Goal: Task Accomplishment & Management: Complete application form

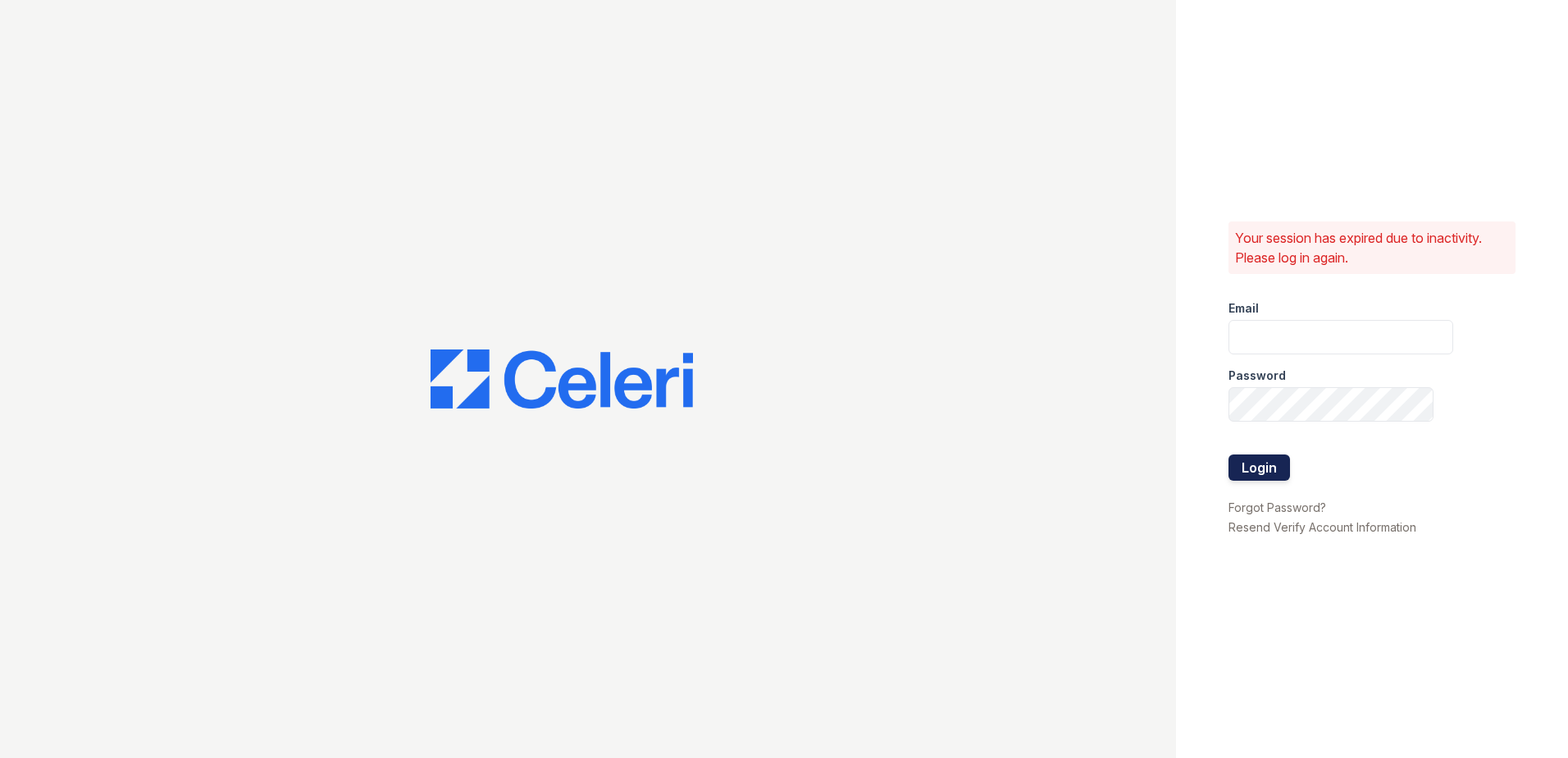
type input "nramirez@trinity-pm.com"
click at [1268, 460] on button "Login" at bounding box center [1259, 467] width 62 height 27
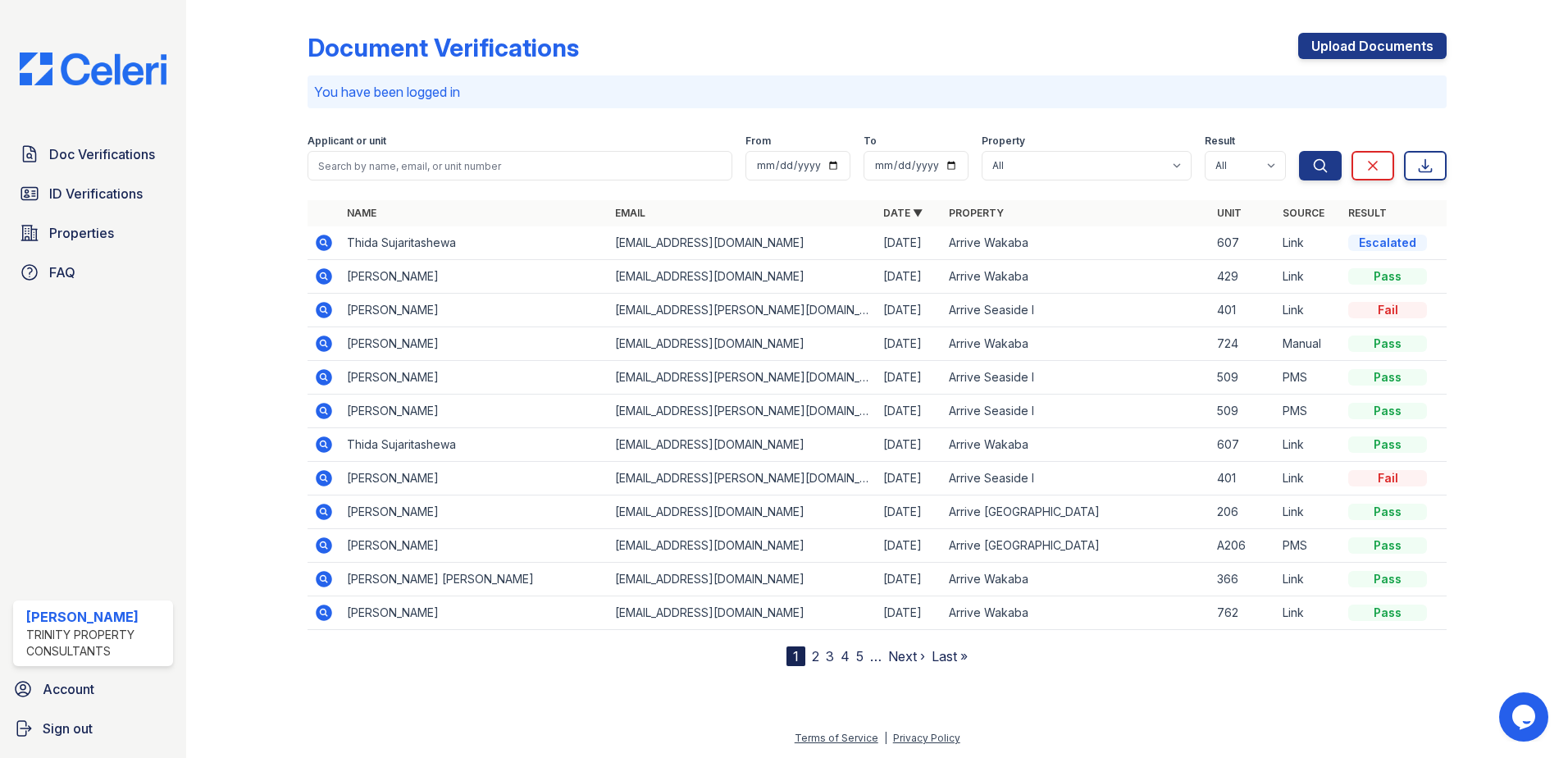
drag, startPoint x: 78, startPoint y: 153, endPoint x: 182, endPoint y: 142, distance: 104.6
click at [78, 153] on span "Doc Verifications" at bounding box center [102, 154] width 105 height 20
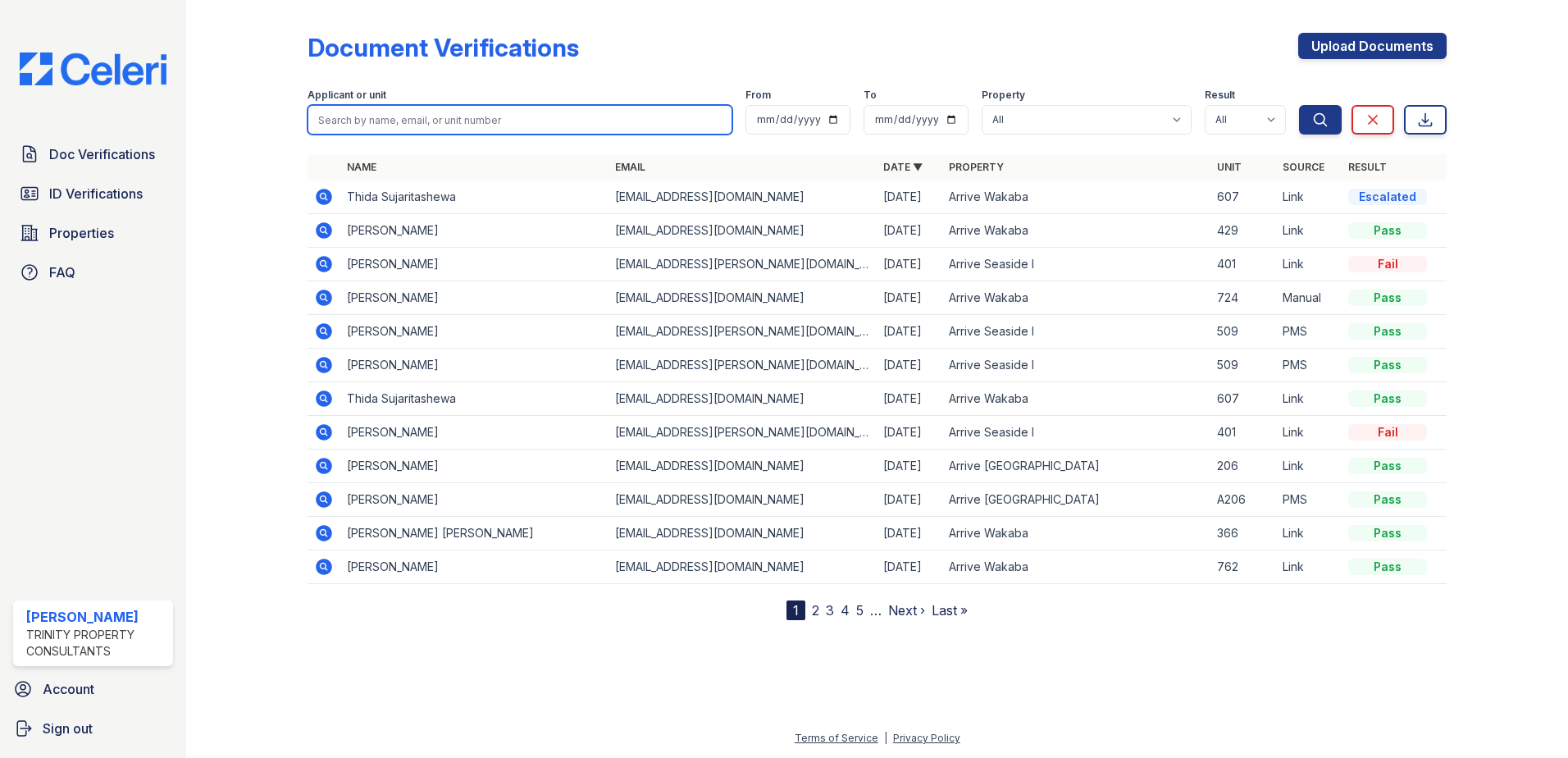
click at [364, 123] on input "search" at bounding box center [520, 119] width 425 height 29
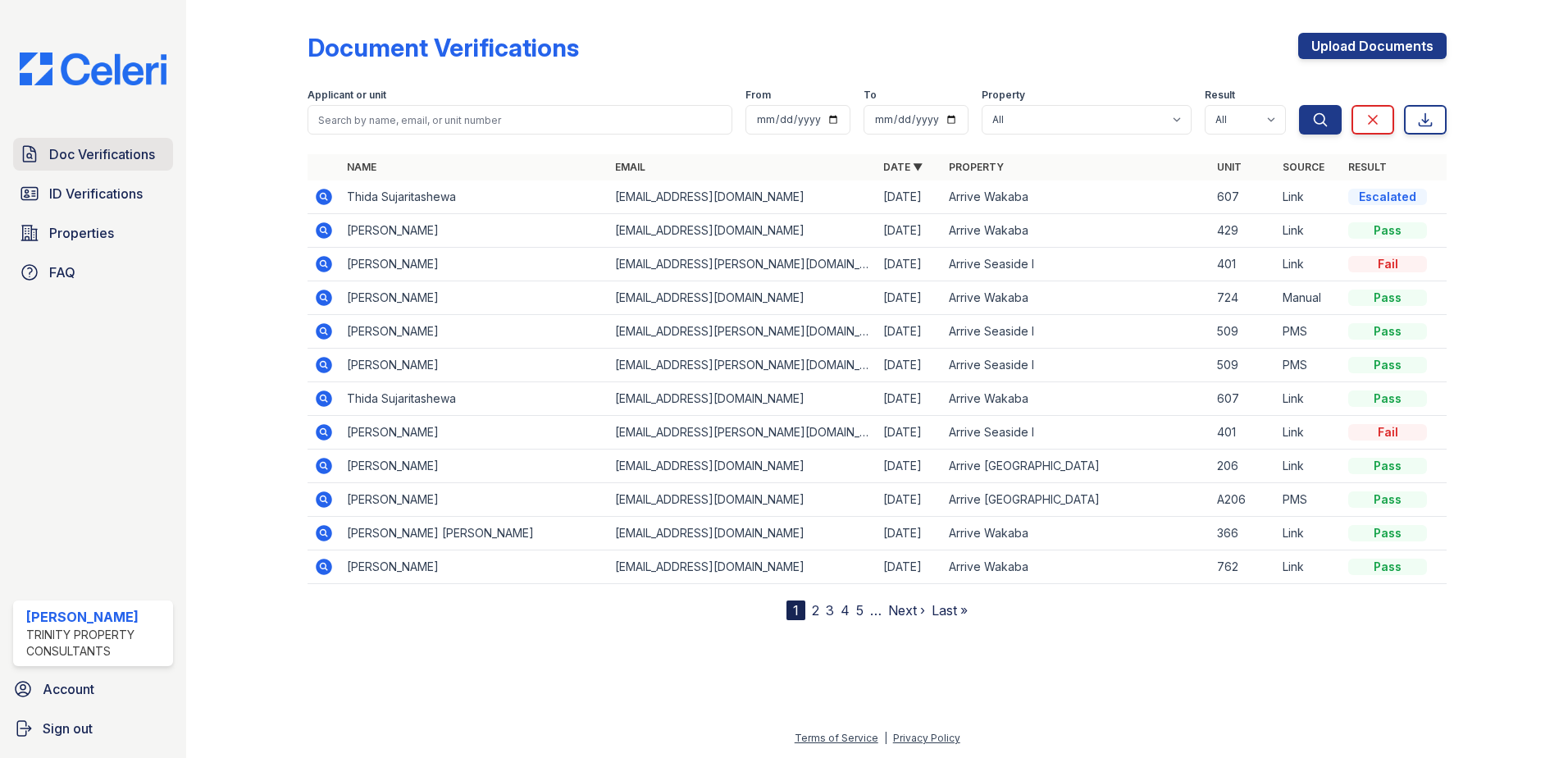
click at [82, 164] on span "Doc Verifications" at bounding box center [102, 154] width 105 height 20
click at [352, 191] on td "Thida Sujaritashewa" at bounding box center [474, 197] width 268 height 33
click at [318, 195] on icon at bounding box center [323, 197] width 16 height 16
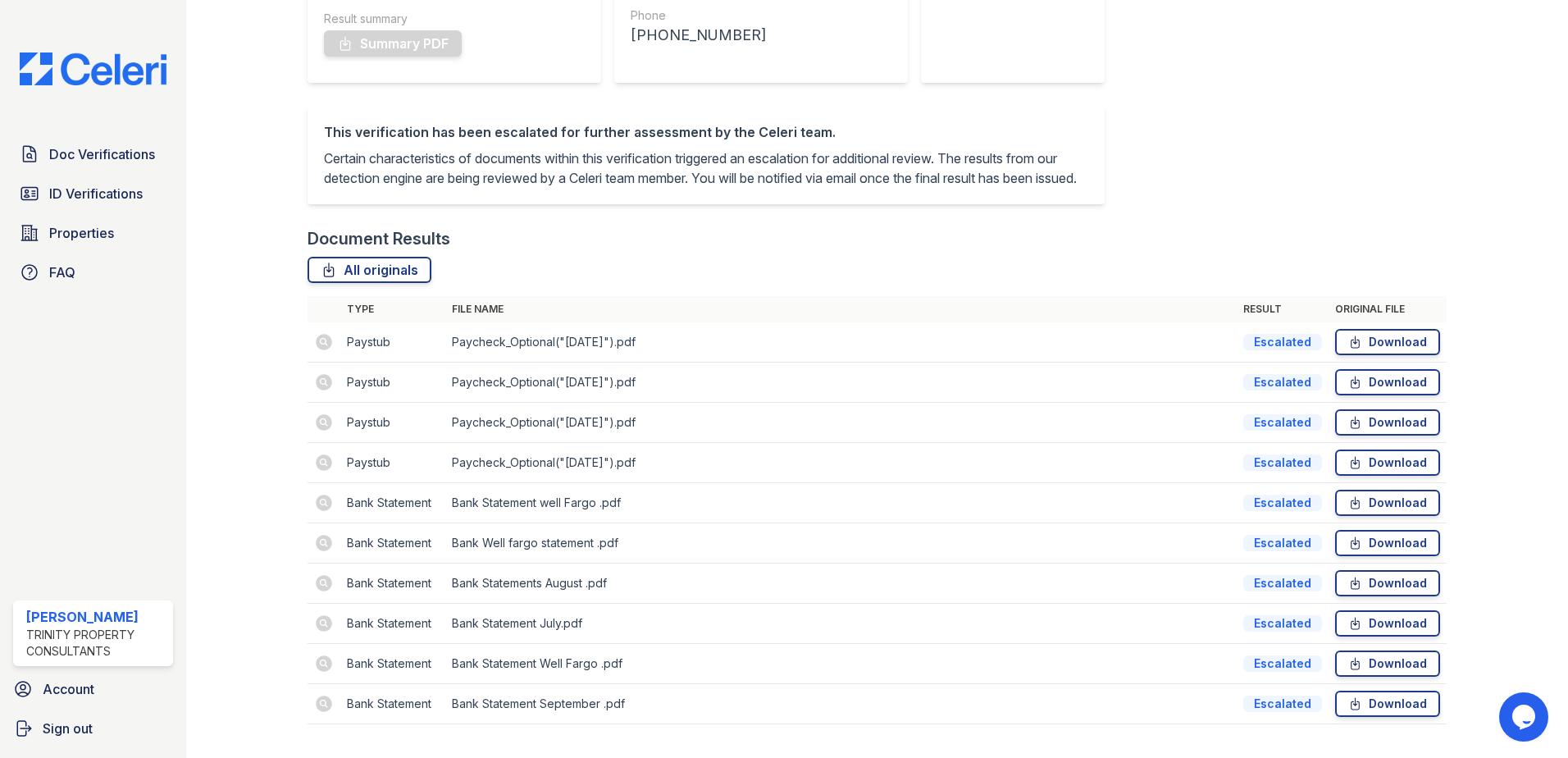
scroll to position [328, 0]
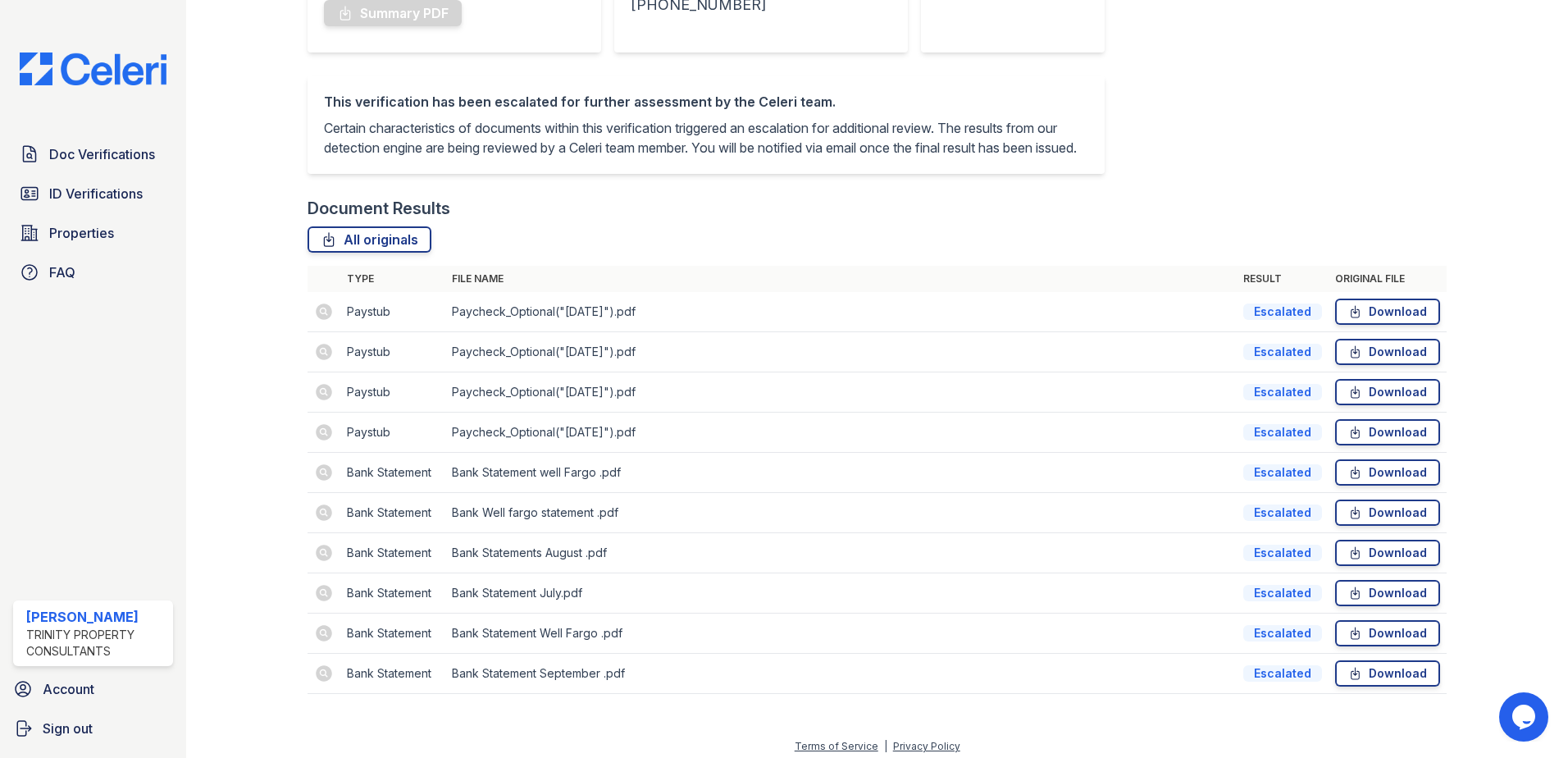
click at [322, 332] on td at bounding box center [324, 312] width 33 height 40
click at [320, 331] on td at bounding box center [324, 312] width 33 height 40
click at [338, 329] on td at bounding box center [324, 312] width 33 height 40
click at [644, 325] on td "Paycheck_Optional("2025-03-10").pdf" at bounding box center [841, 312] width 792 height 40
click at [319, 493] on td at bounding box center [324, 472] width 33 height 40
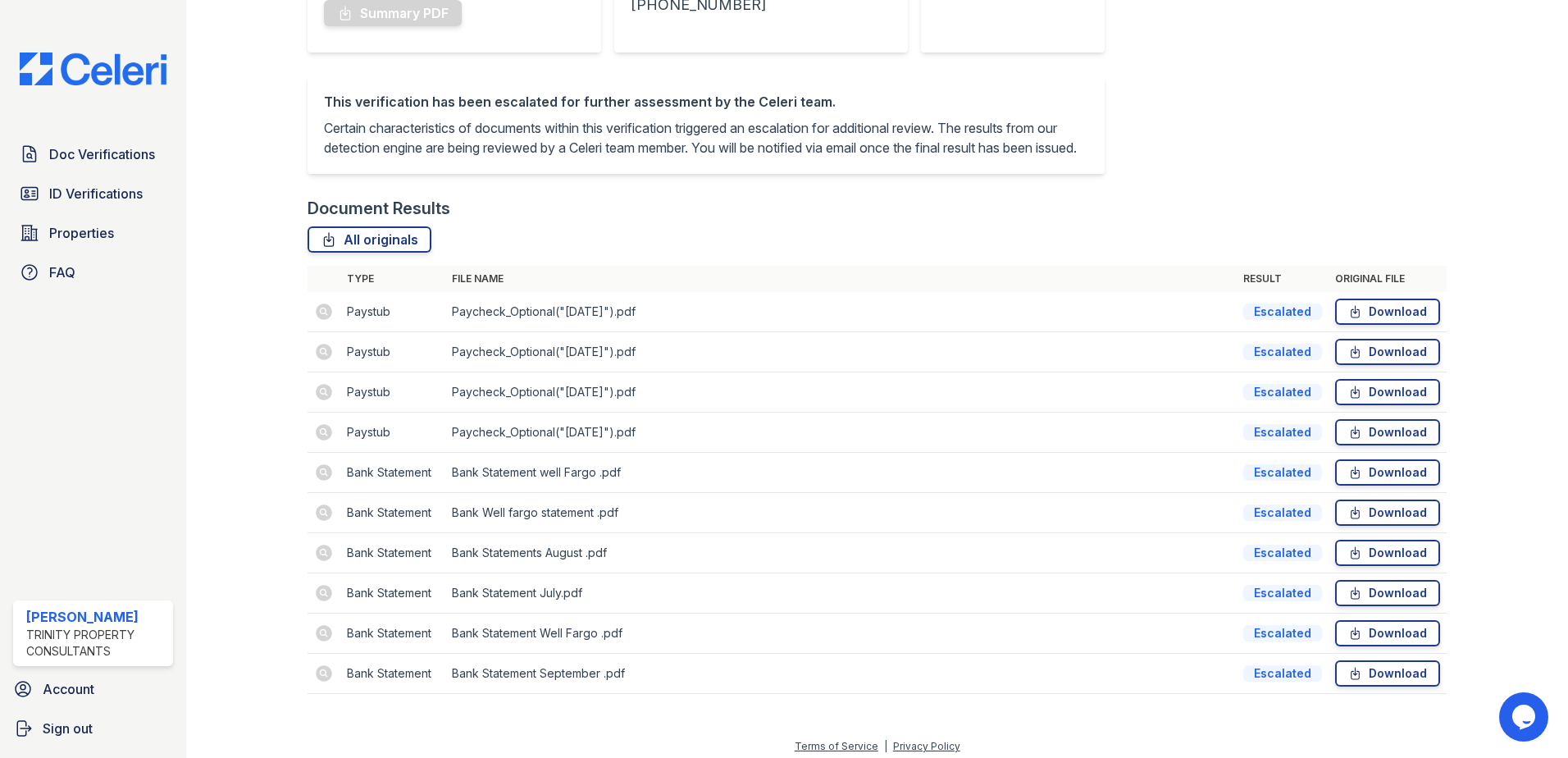
click at [320, 491] on td at bounding box center [324, 472] width 33 height 40
click at [708, 194] on div "This verification has been escalated for further assessment by the Celeri team.…" at bounding box center [713, 136] width 811 height 122
click at [1393, 325] on link "Download" at bounding box center [1387, 312] width 105 height 27
click at [1394, 365] on link "Download" at bounding box center [1387, 351] width 105 height 27
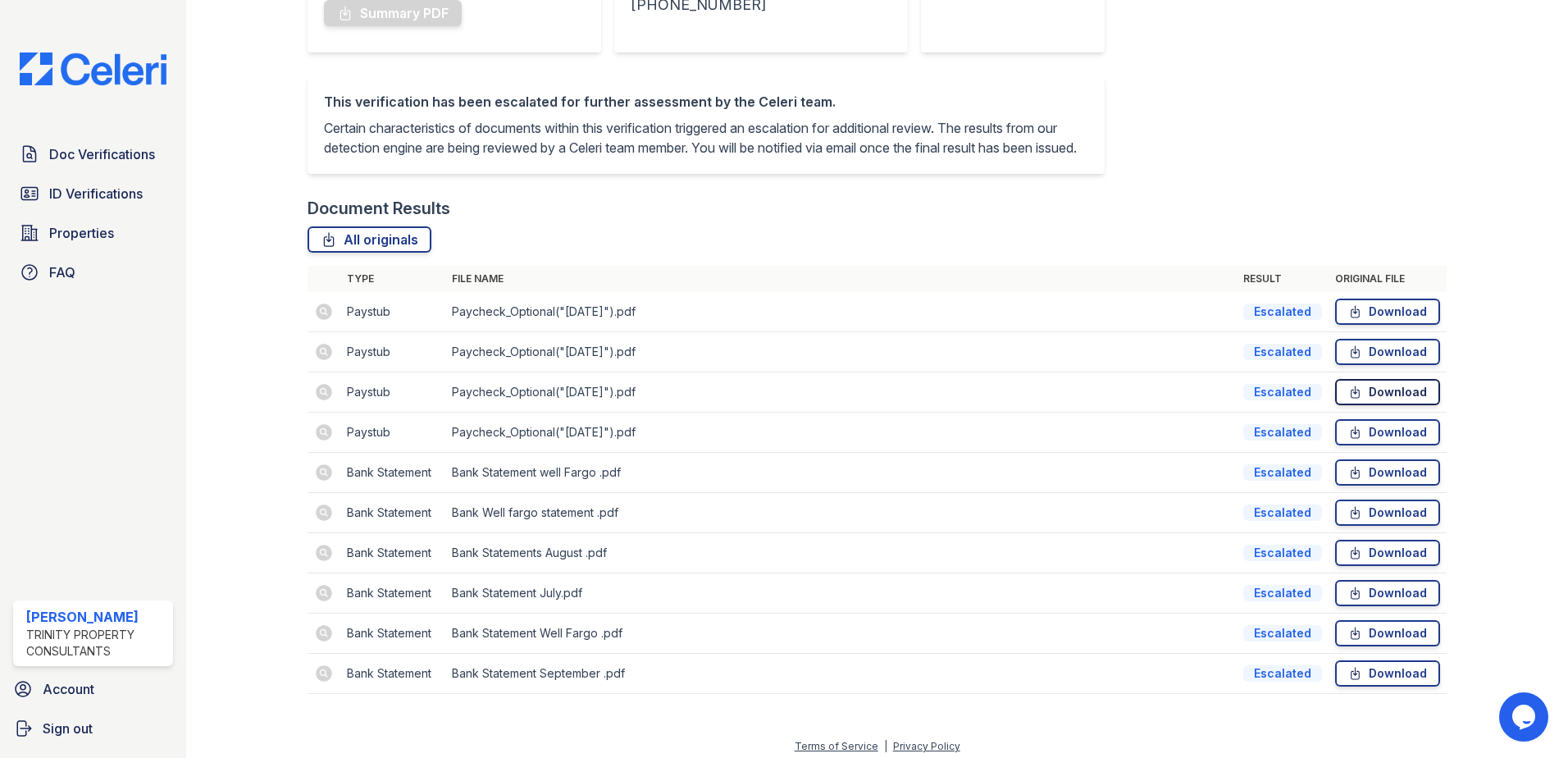
click at [1369, 405] on link "Download" at bounding box center [1387, 392] width 105 height 27
click at [1421, 606] on link "Download" at bounding box center [1387, 593] width 105 height 27
click at [1363, 646] on link "Download" at bounding box center [1387, 634] width 105 height 27
click at [1402, 606] on link "Download" at bounding box center [1387, 593] width 105 height 27
click at [1383, 325] on link "Download" at bounding box center [1387, 312] width 105 height 27
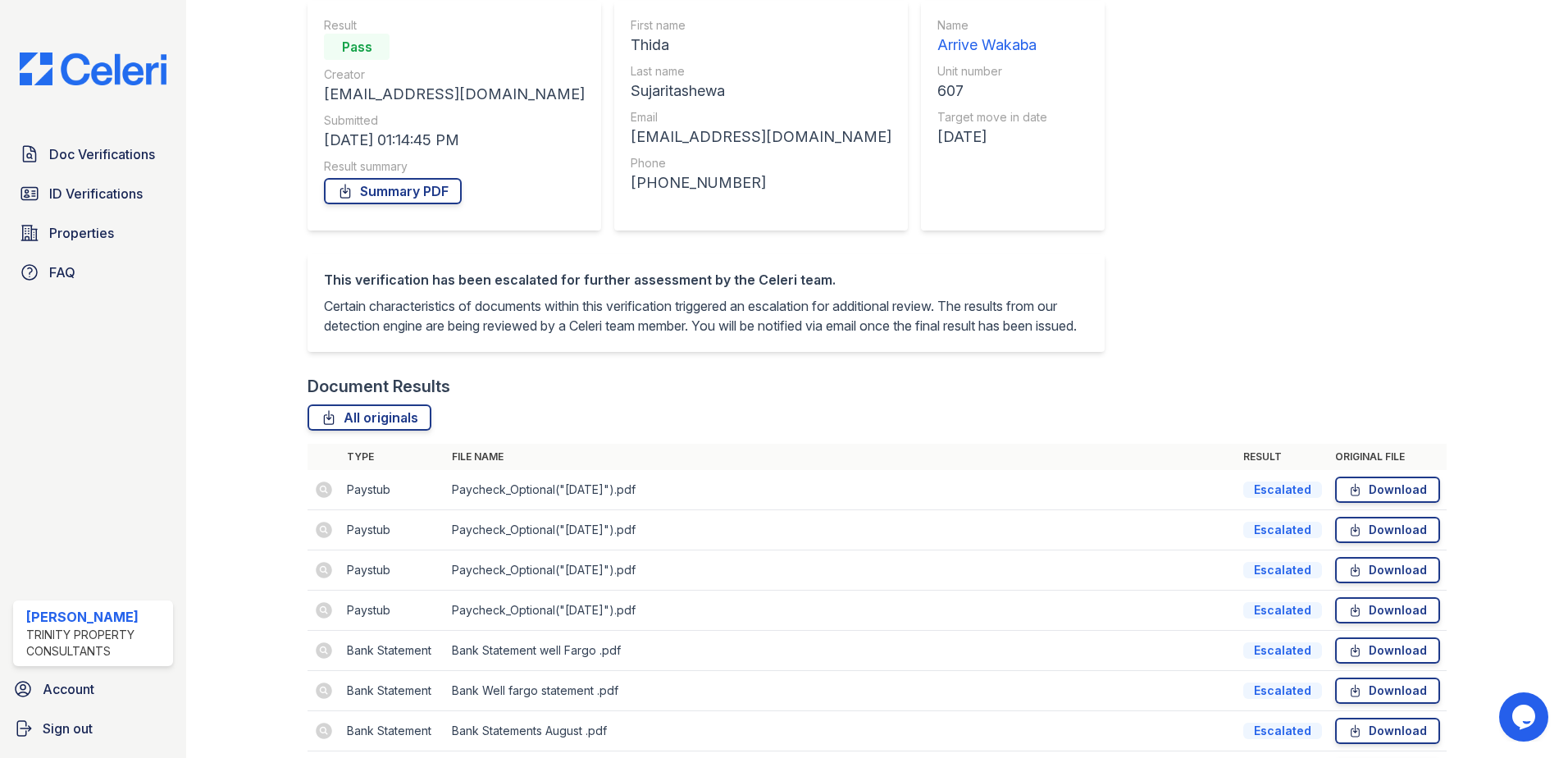
scroll to position [356, 0]
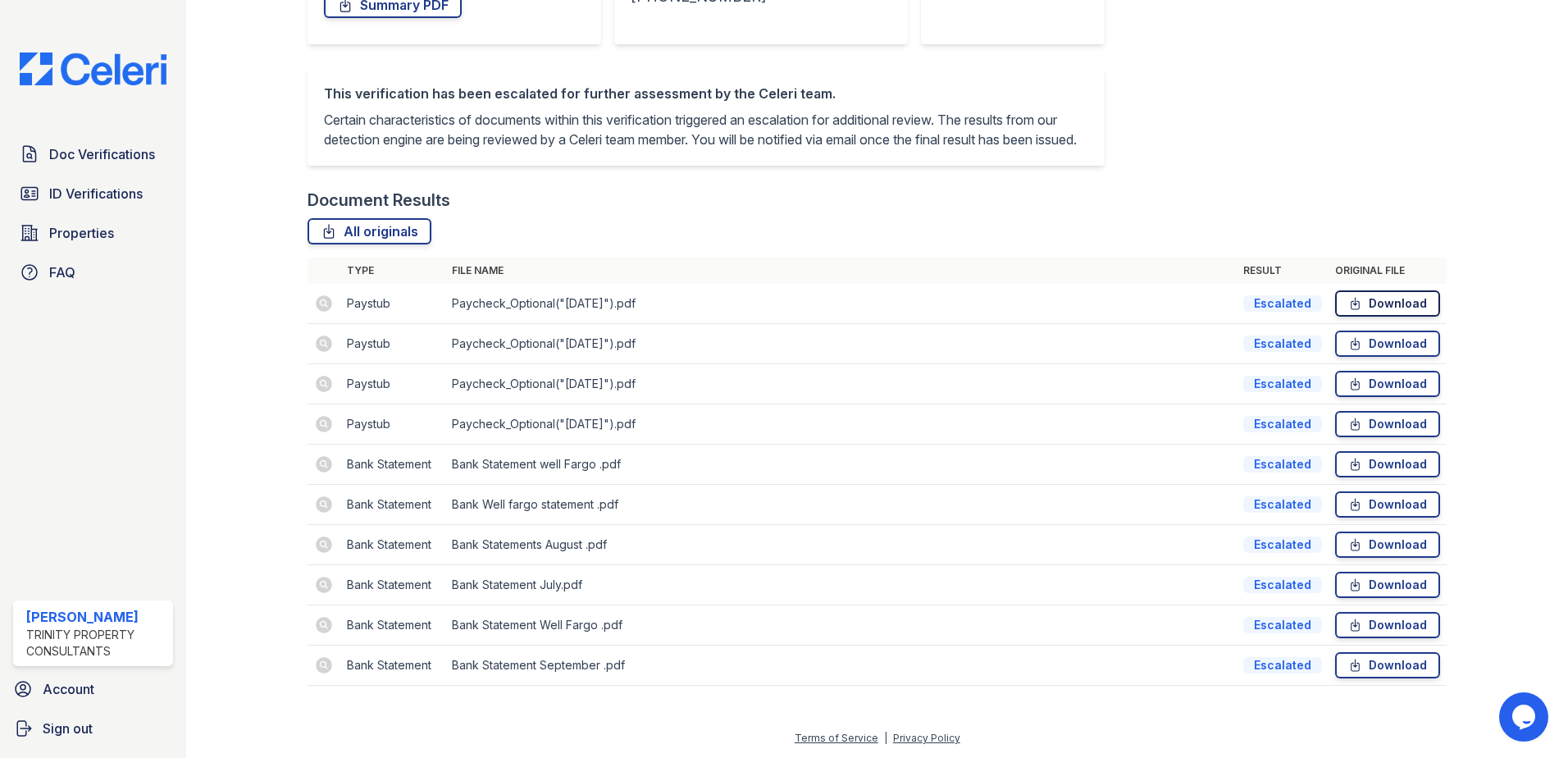
click at [1378, 303] on link "Download" at bounding box center [1387, 304] width 105 height 27
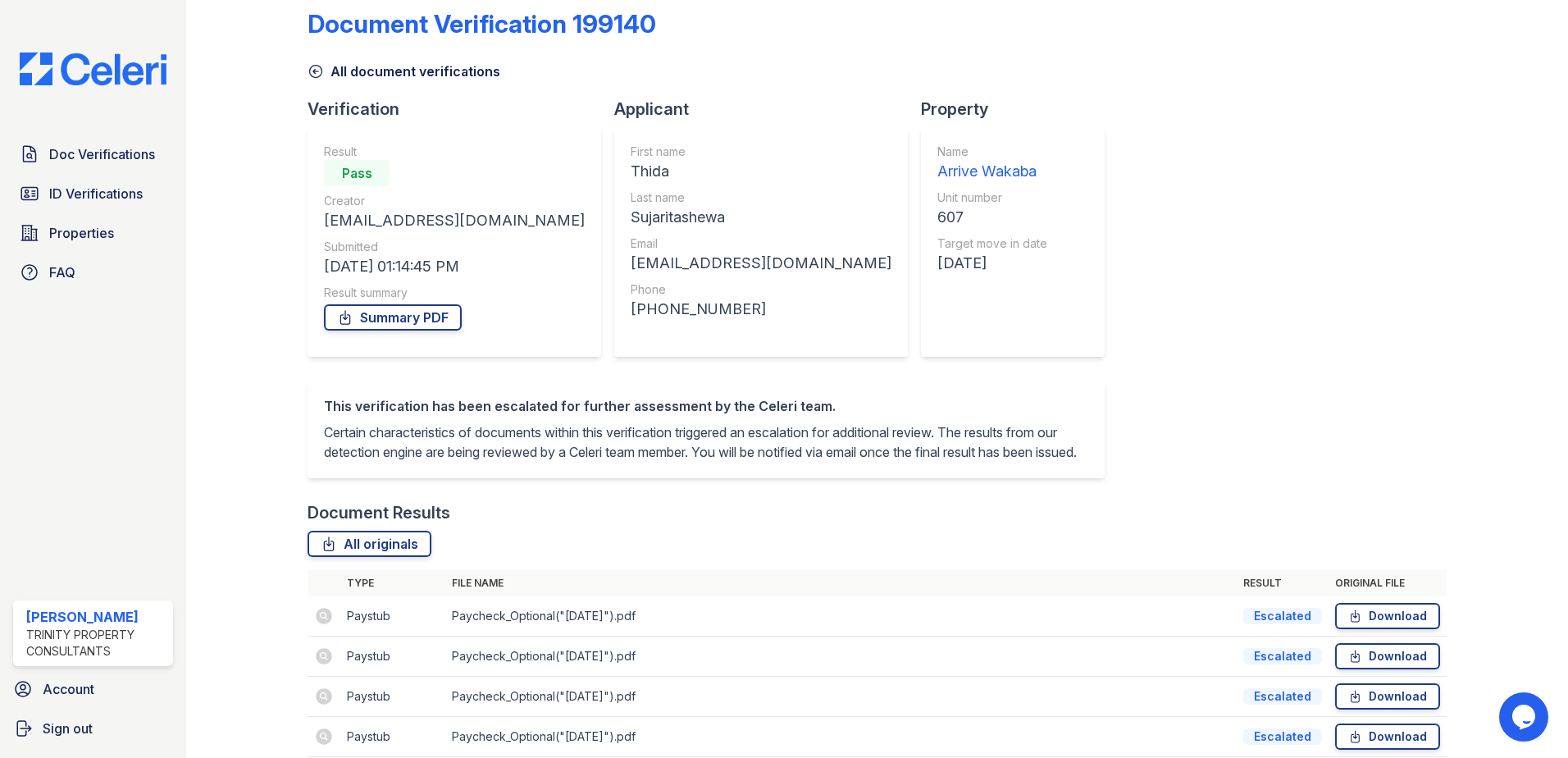
scroll to position [0, 0]
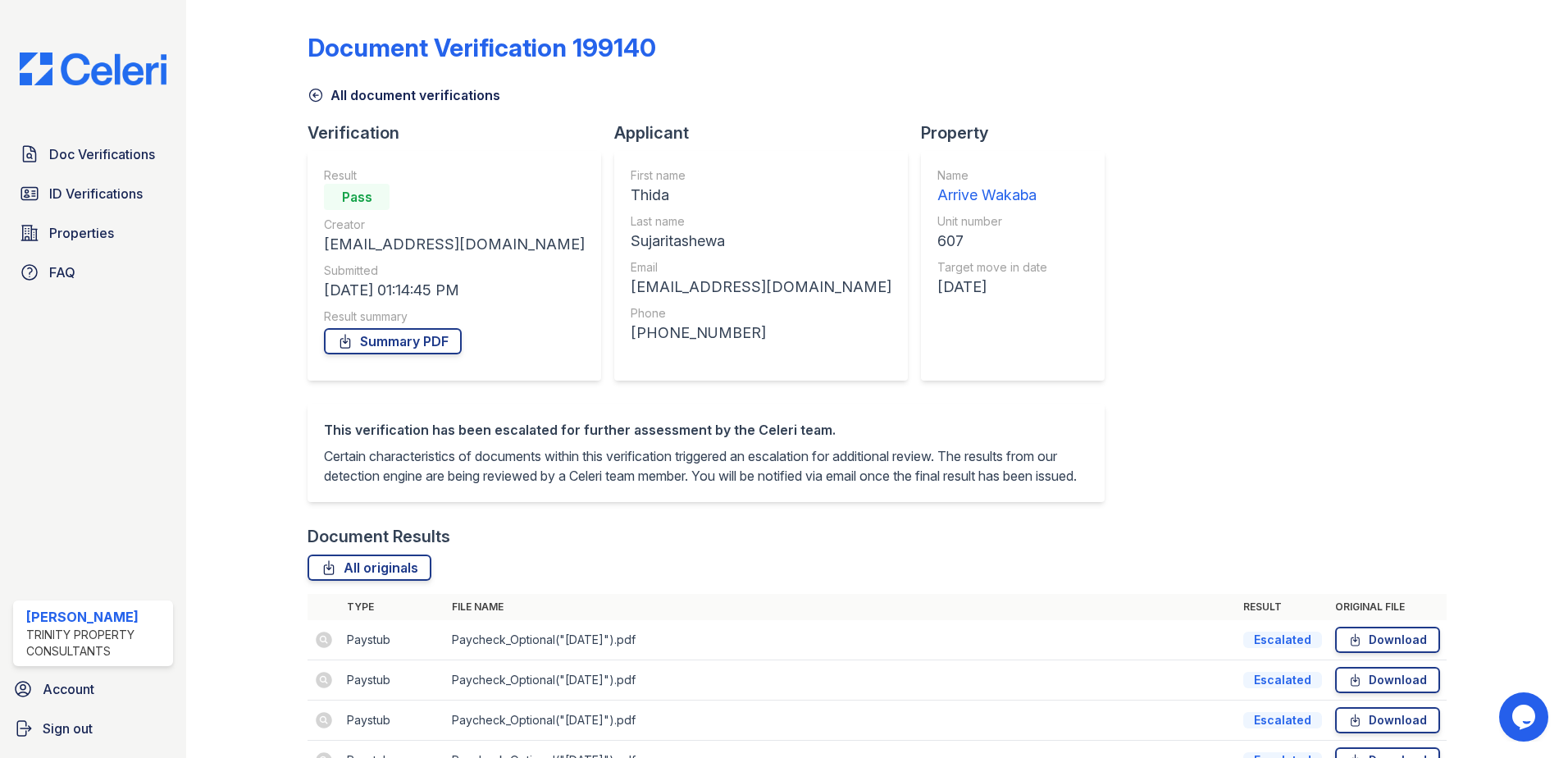
click at [318, 97] on icon at bounding box center [316, 94] width 16 height 16
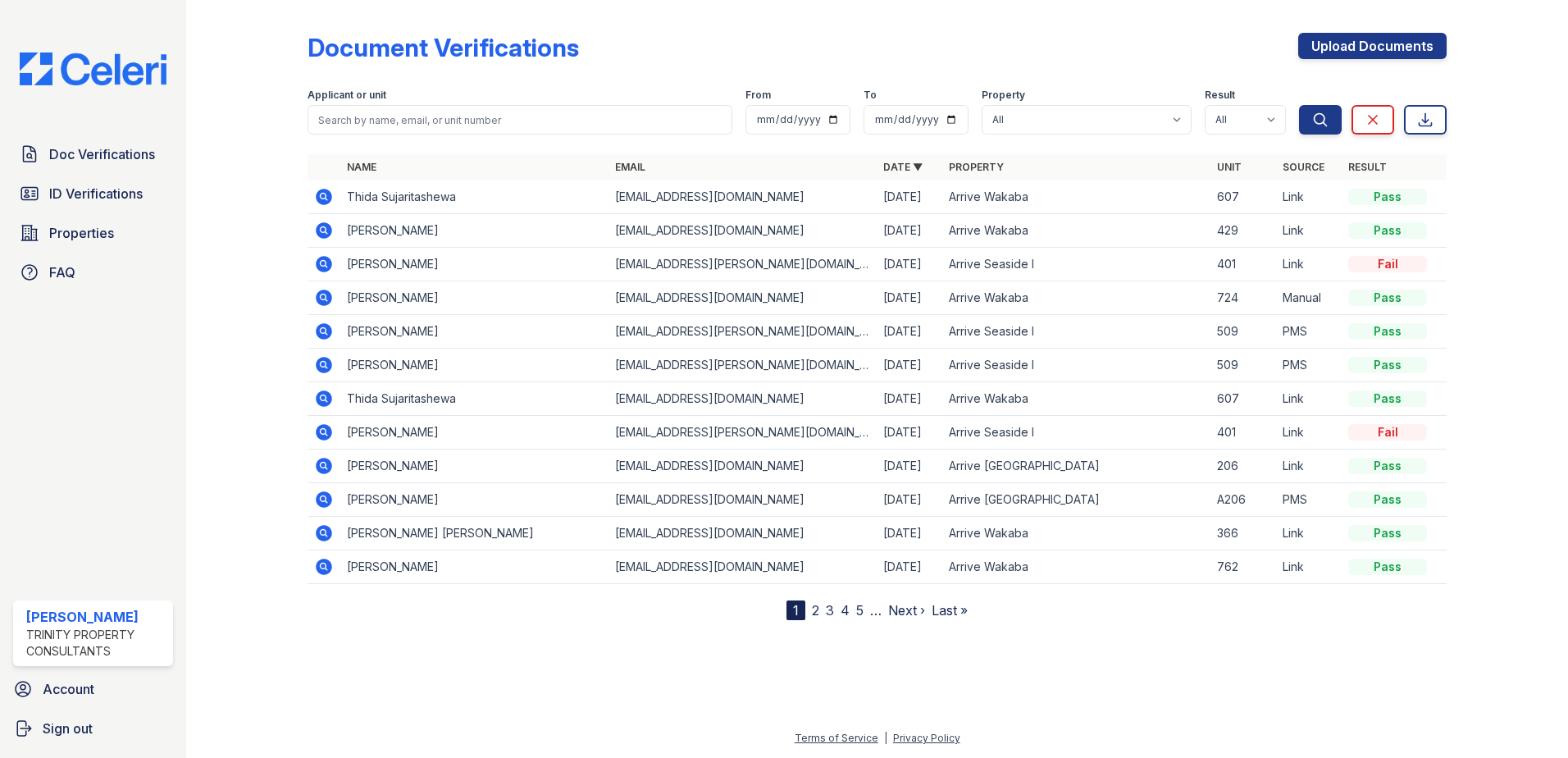
click at [316, 197] on icon at bounding box center [323, 197] width 16 height 16
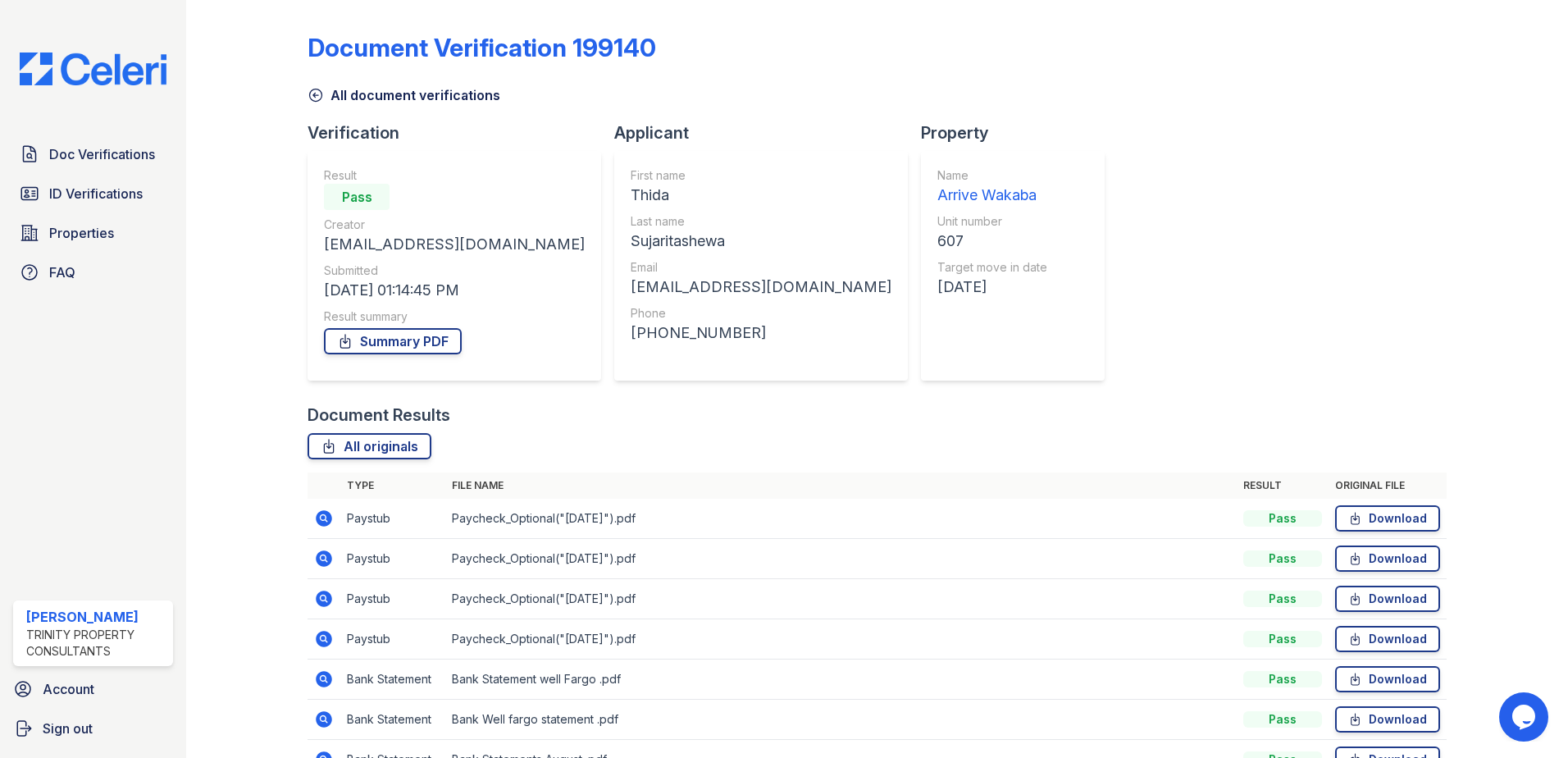
click at [320, 93] on icon at bounding box center [316, 94] width 16 height 16
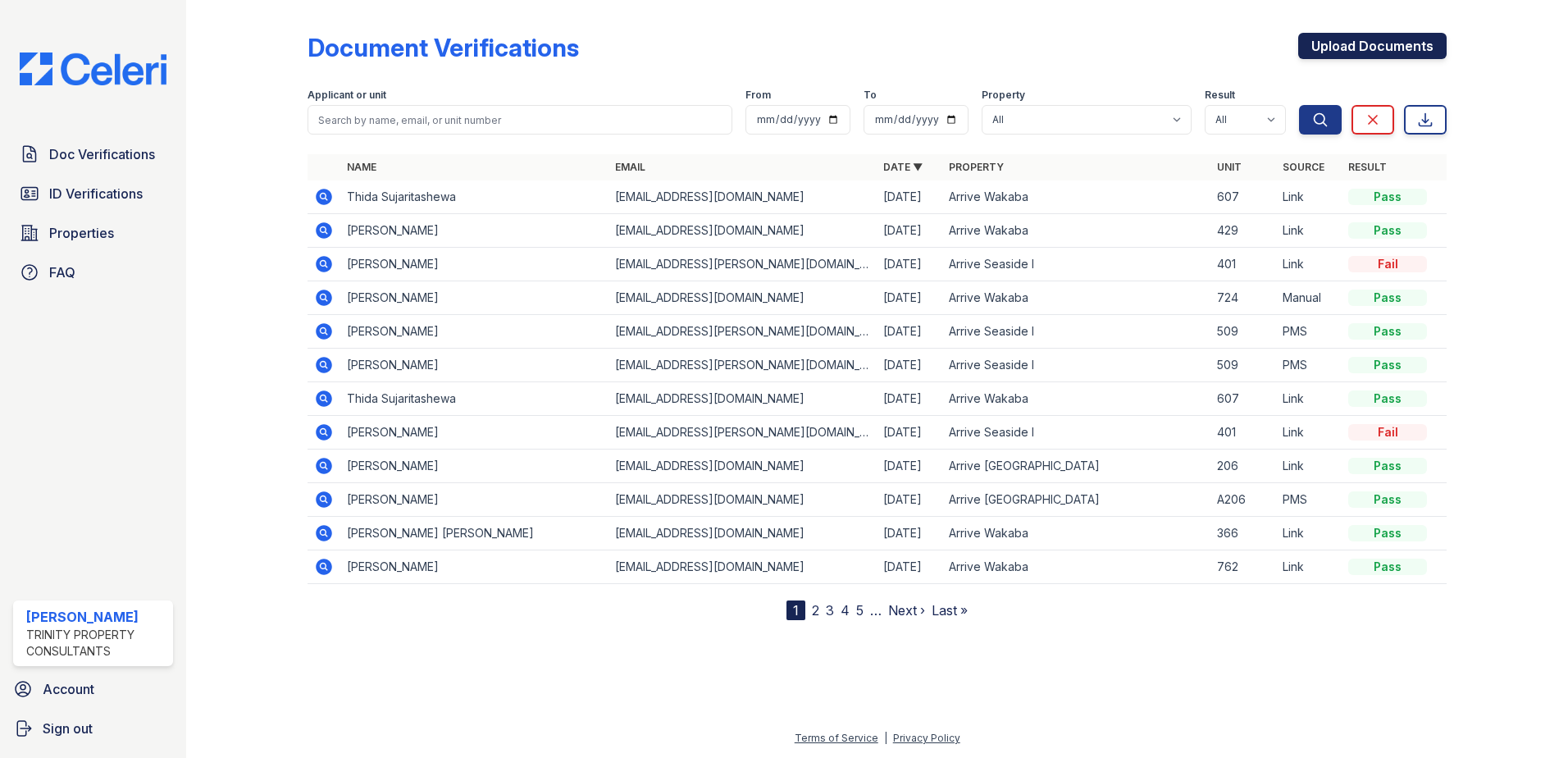
click at [1356, 47] on link "Upload Documents" at bounding box center [1372, 47] width 148 height 27
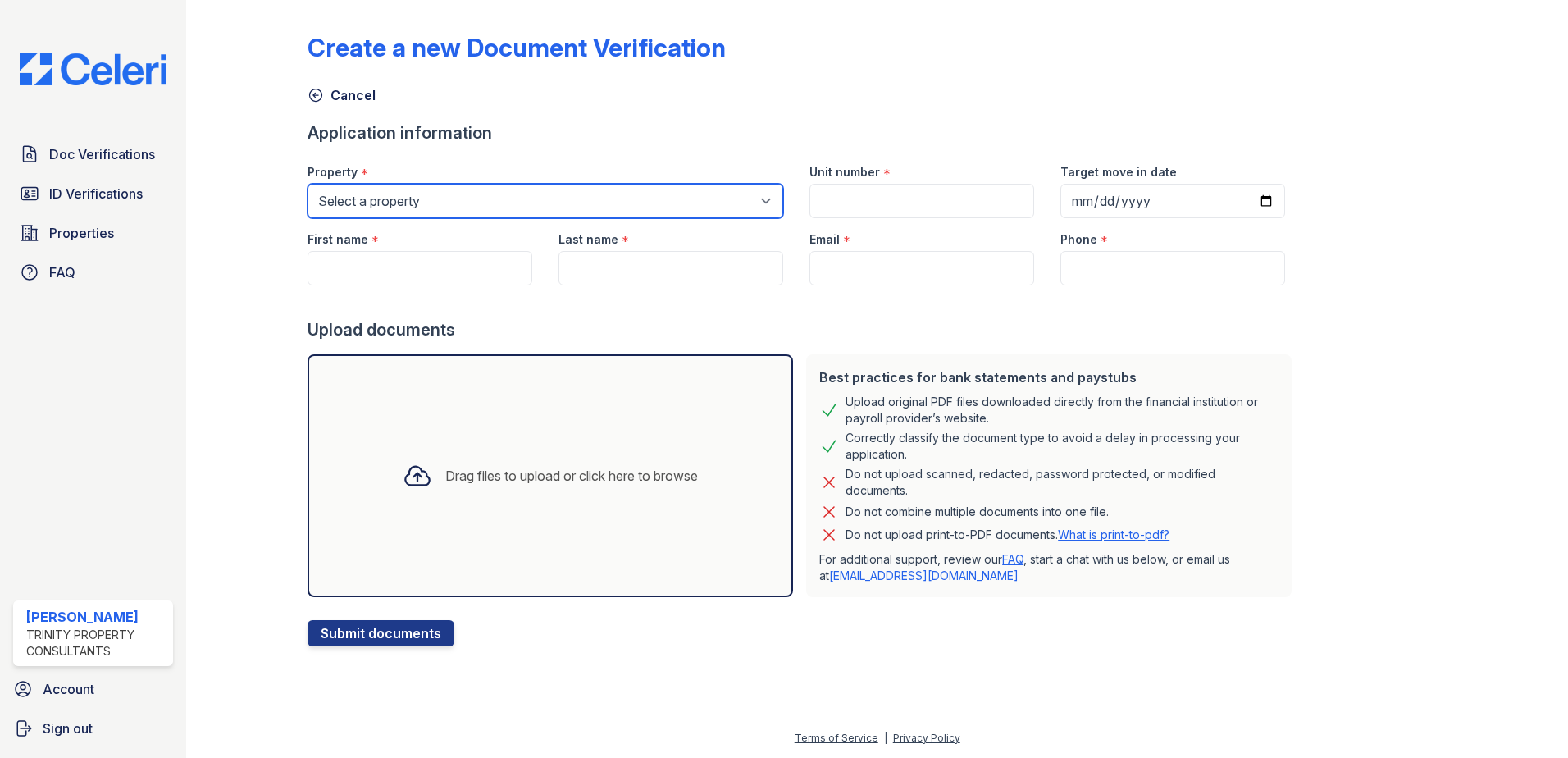
click at [485, 199] on select "Select a property Arrive Mission Valley Arrive Seaside Apartment Collection Arr…" at bounding box center [545, 200] width 476 height 34
select select "3107"
click at [308, 183] on select "Select a property Arrive Mission Valley Arrive Seaside Apartment Collection Arr…" at bounding box center [545, 200] width 476 height 34
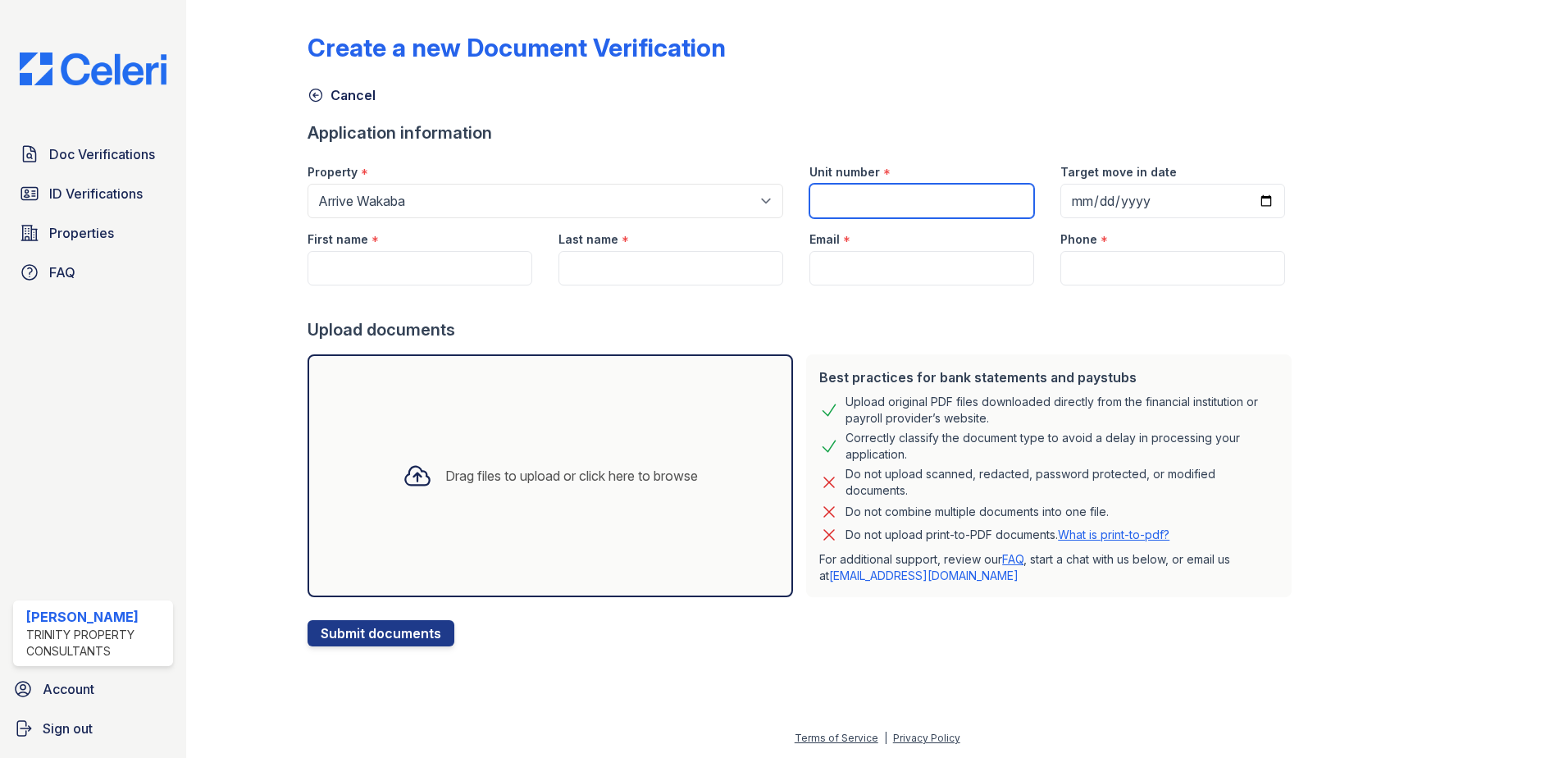
click at [839, 185] on input "Unit number" at bounding box center [922, 200] width 224 height 34
click at [926, 191] on input "Unit number" at bounding box center [922, 200] width 224 height 34
type input "724"
click at [1256, 206] on input "Target move in date" at bounding box center [1173, 200] width 224 height 34
click at [1245, 197] on input "Target move in date" at bounding box center [1173, 200] width 224 height 34
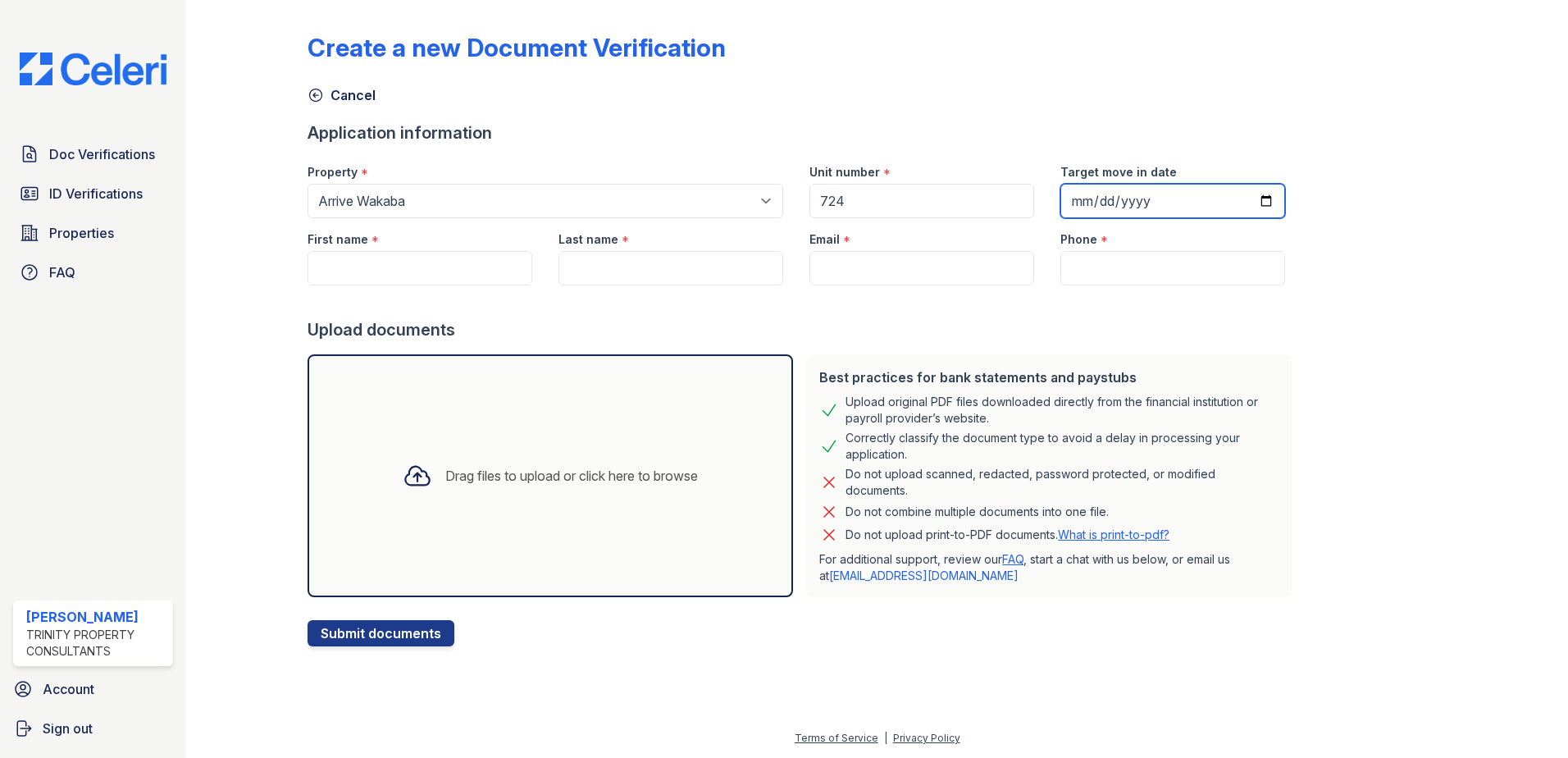
type input "2025-10-16"
click at [432, 261] on input "First name" at bounding box center [420, 268] width 224 height 34
click at [419, 273] on input "First name" at bounding box center [420, 268] width 224 height 34
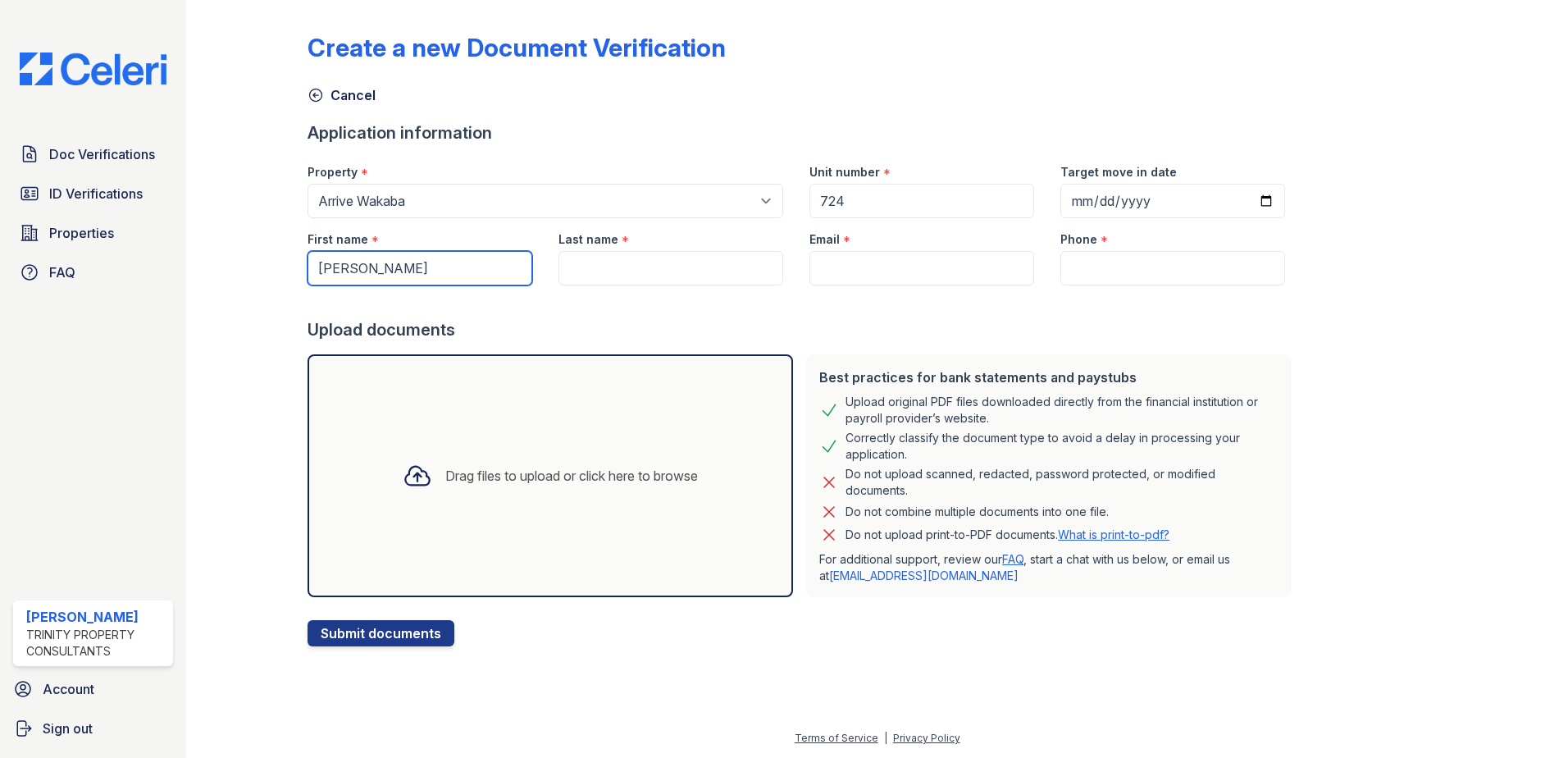
type input "[PERSON_NAME]"
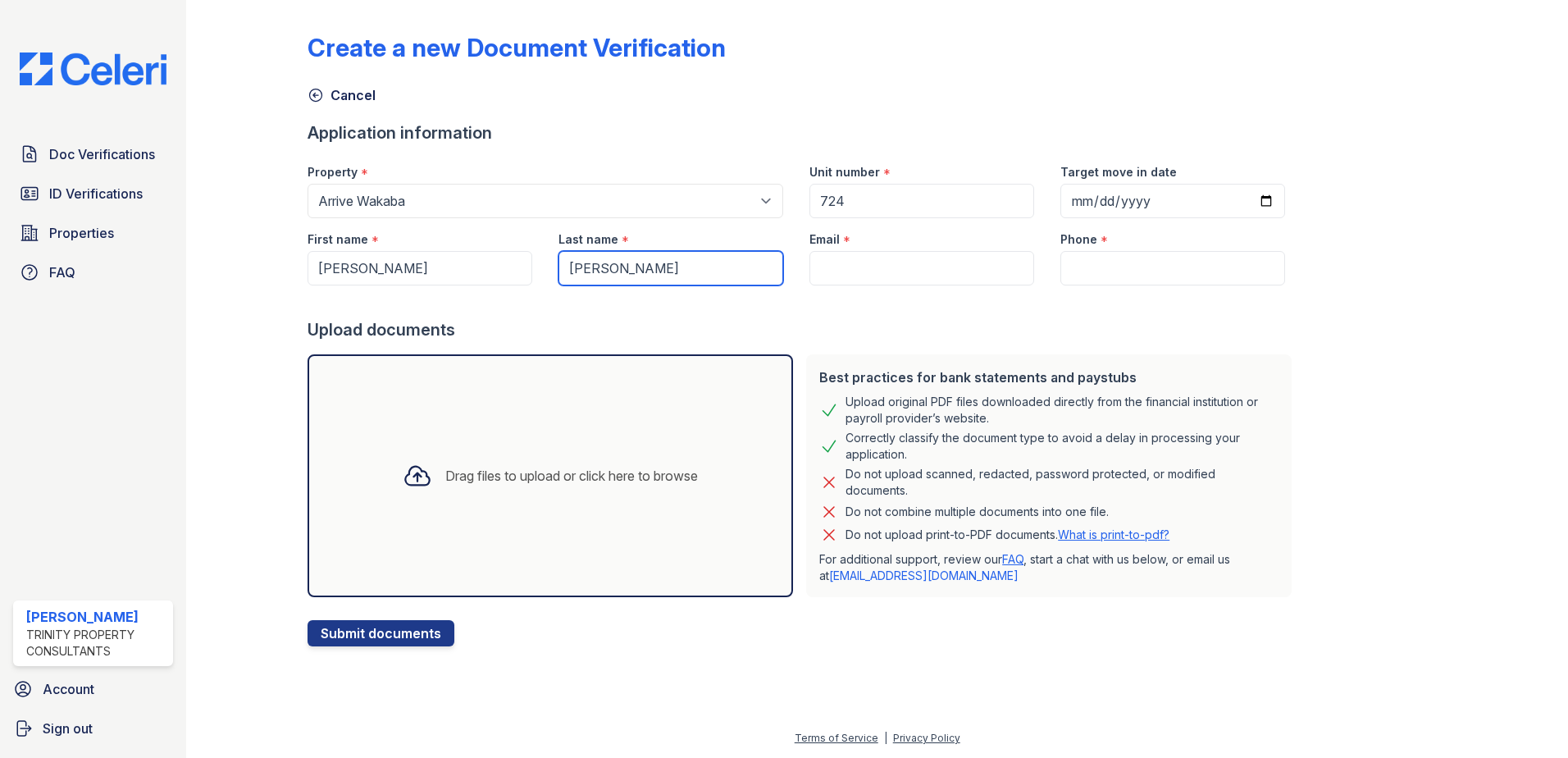
type input "[PERSON_NAME]"
click at [841, 264] on input "Email" at bounding box center [922, 268] width 224 height 34
paste input "[EMAIL_ADDRESS][DOMAIN_NAME]"
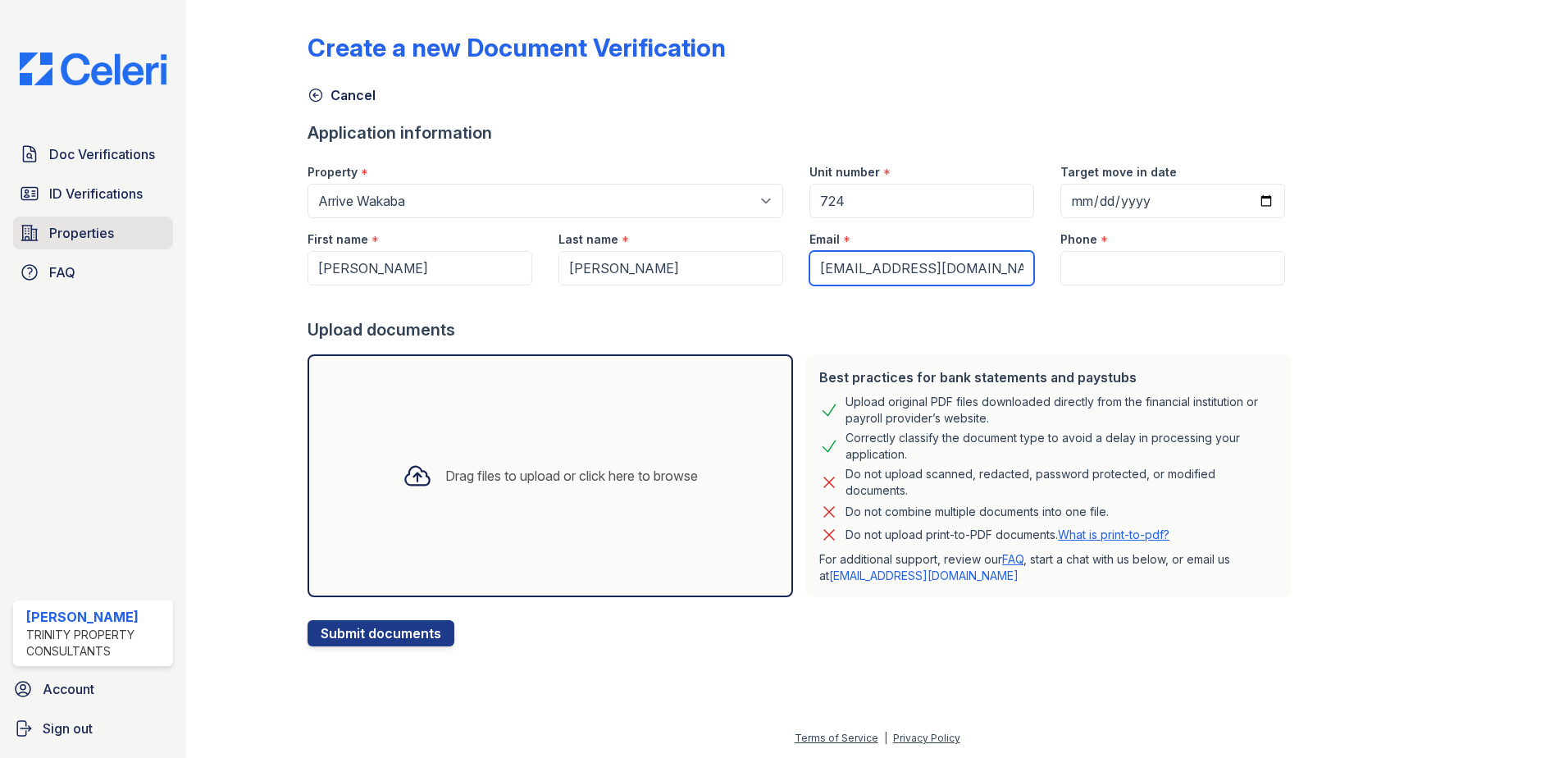
type input "[EMAIL_ADDRESS][DOMAIN_NAME]"
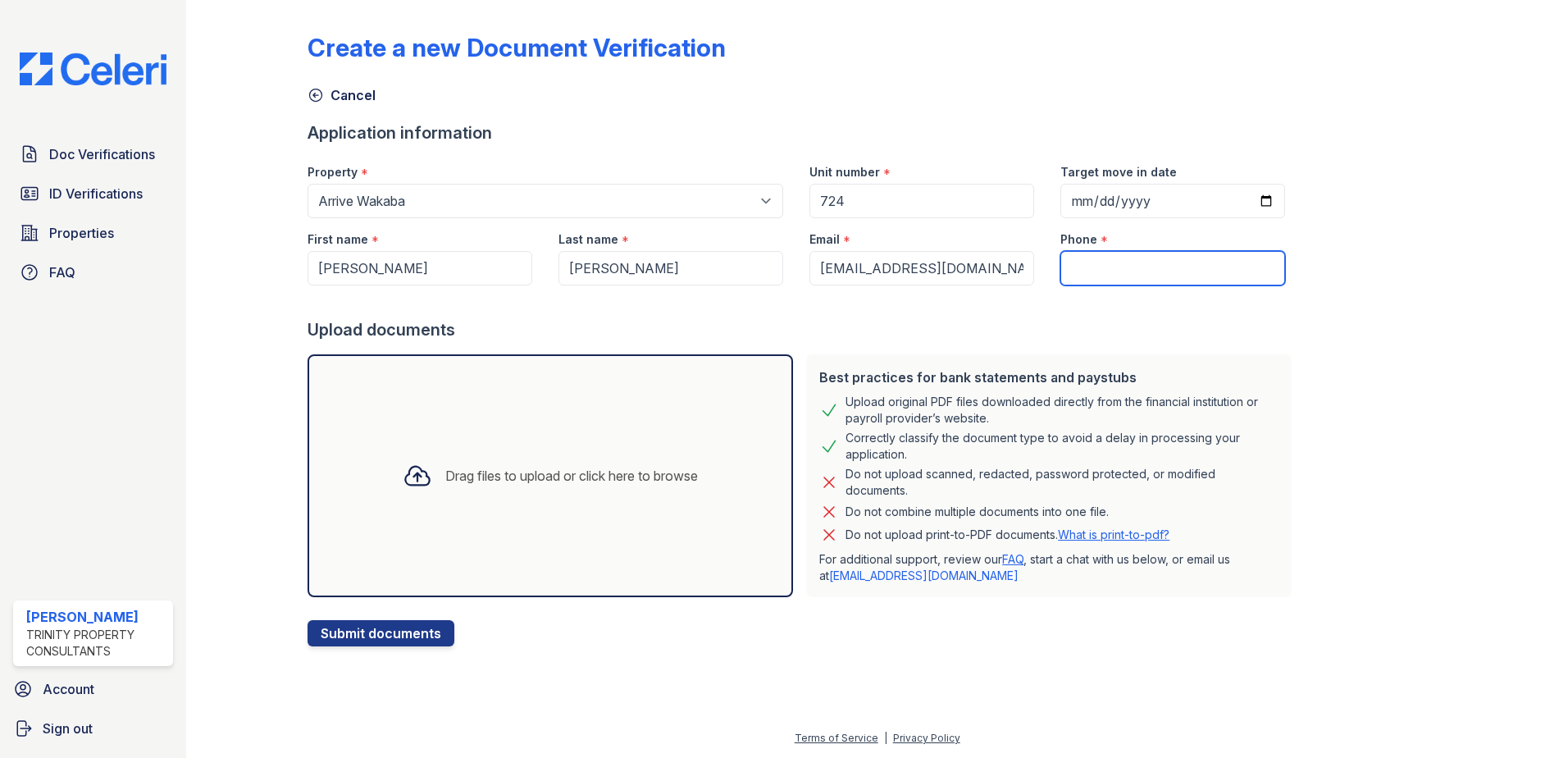
click at [1061, 281] on input "Phone" at bounding box center [1173, 268] width 224 height 34
type input "8083716506"
click at [955, 309] on div at bounding box center [803, 301] width 991 height 33
click at [507, 466] on div "Drag files to upload or click here to browse" at bounding box center [572, 475] width 253 height 20
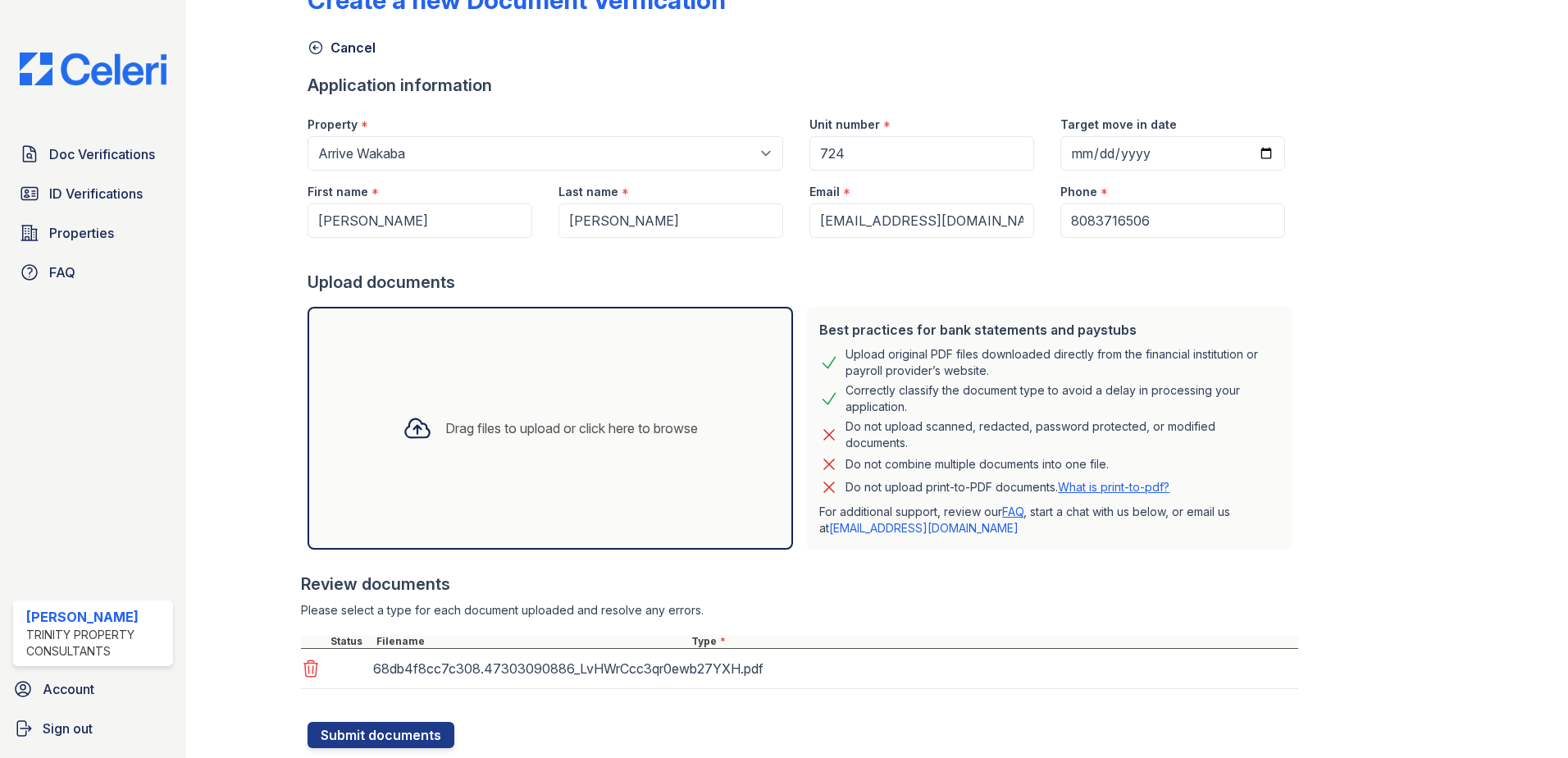
scroll to position [93, 0]
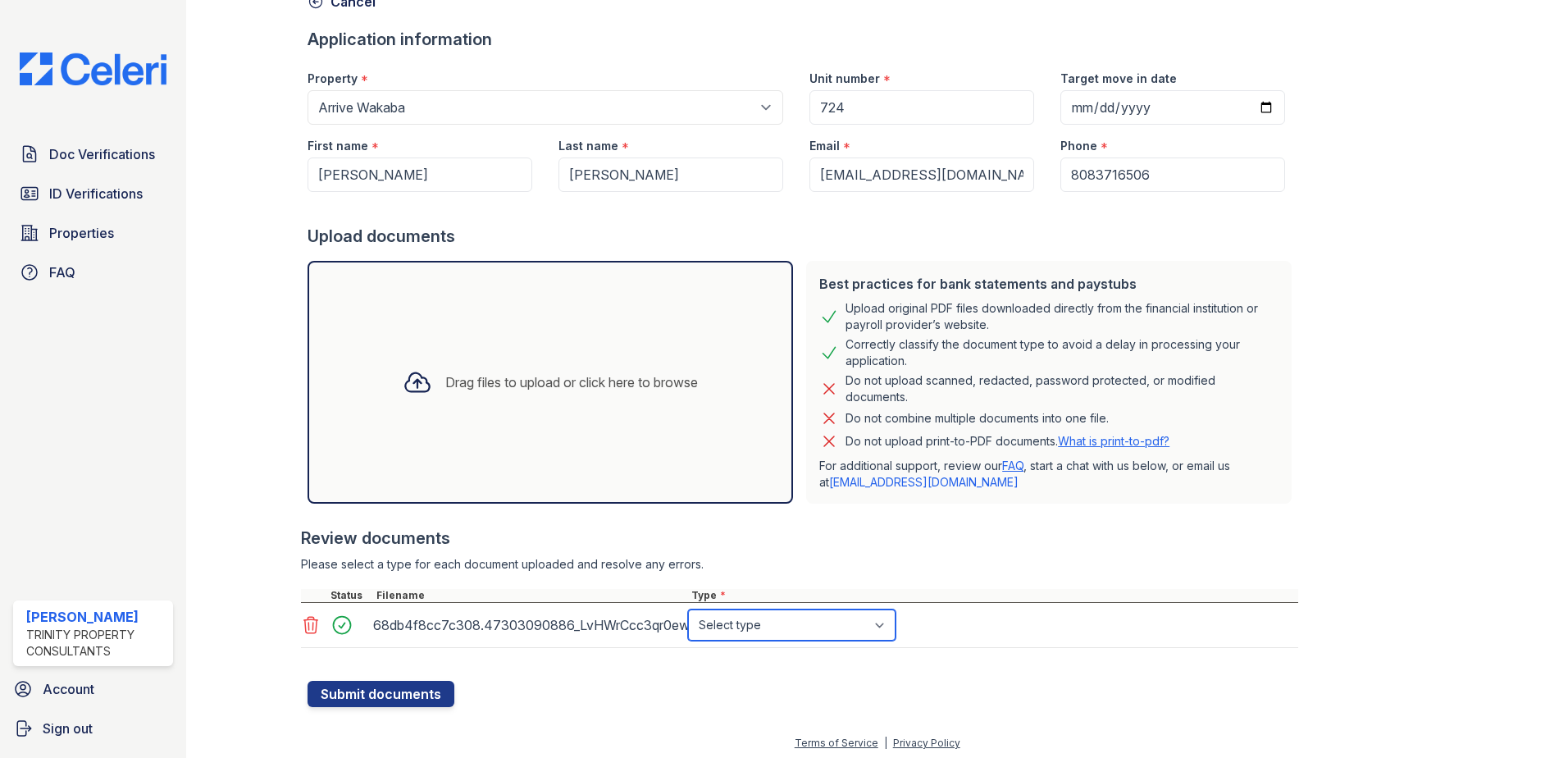
click at [770, 613] on select "Select type Paystub Bank Statement Offer Letter Tax Documents Benefit Award Let…" at bounding box center [792, 624] width 207 height 31
select select "tax_documents"
click at [688, 609] on select "Select type Paystub Bank Statement Offer Letter Tax Documents Benefit Award Let…" at bounding box center [792, 624] width 207 height 31
click at [396, 698] on button "Submit documents" at bounding box center [381, 693] width 146 height 27
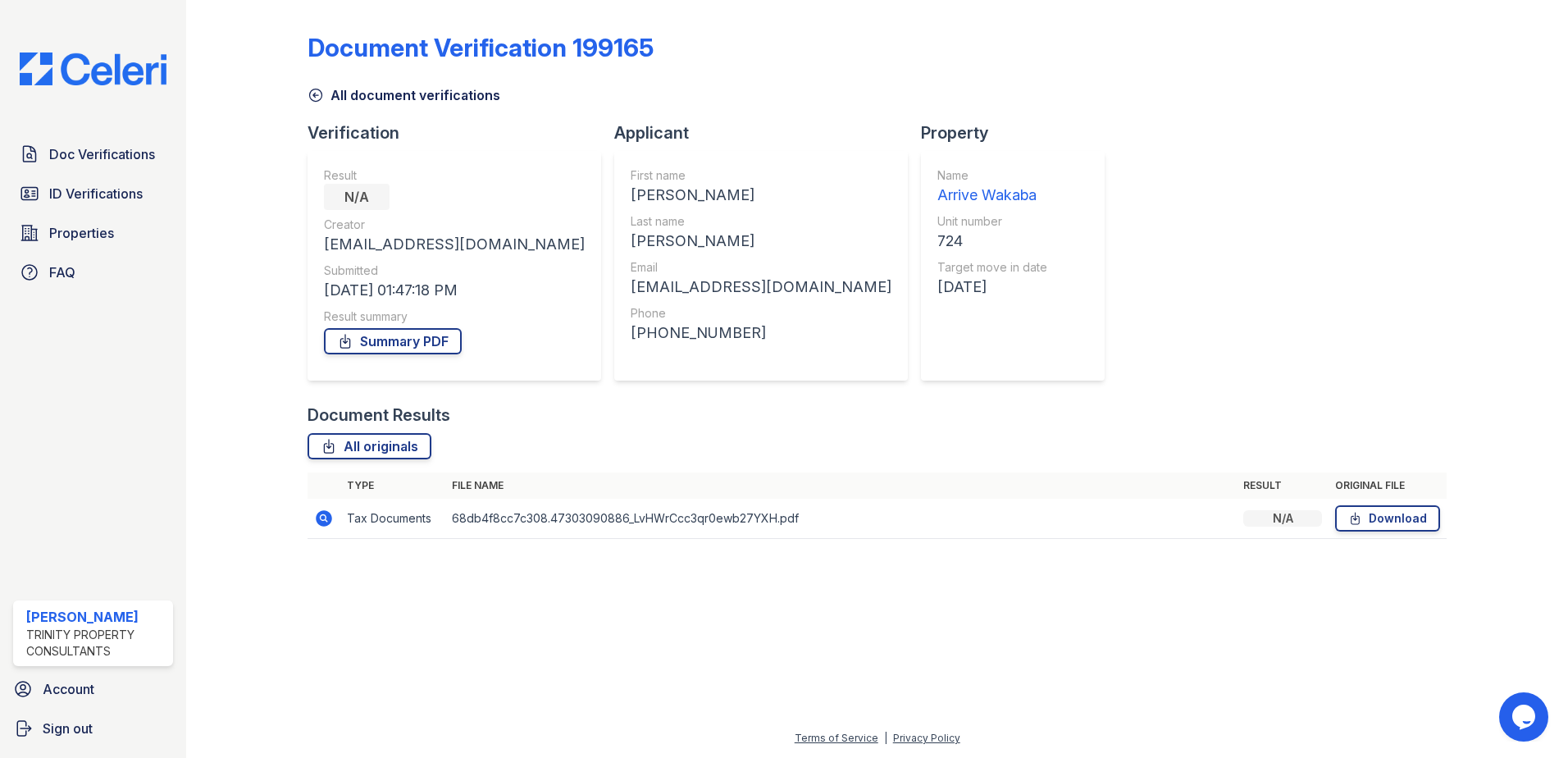
drag, startPoint x: 317, startPoint y: 97, endPoint x: 445, endPoint y: 123, distance: 130.6
click at [317, 97] on icon at bounding box center [316, 94] width 16 height 16
